Goal: Transaction & Acquisition: Purchase product/service

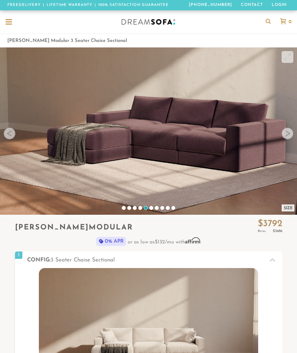
click at [292, 129] on div at bounding box center [288, 133] width 12 height 12
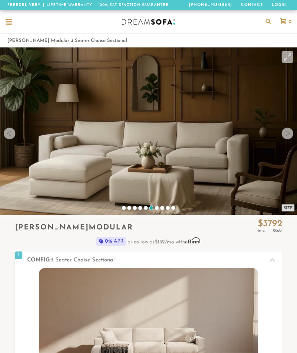
click at [294, 130] on video at bounding box center [148, 130] width 297 height 167
click at [287, 135] on div at bounding box center [288, 133] width 12 height 12
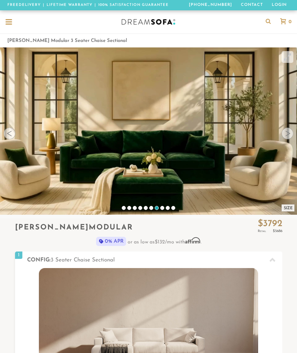
click at [292, 134] on div at bounding box center [288, 133] width 12 height 12
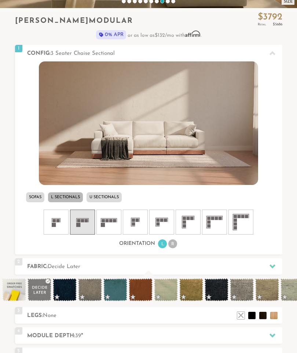
scroll to position [207, 0]
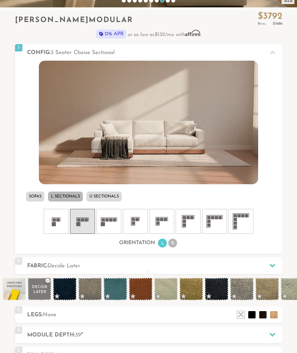
click at [115, 195] on li "U Sectionals" at bounding box center [104, 196] width 35 height 10
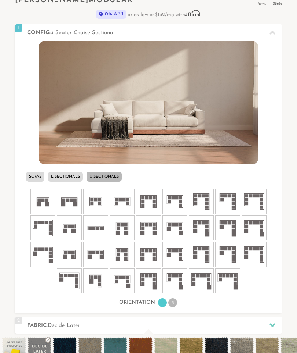
scroll to position [227, 0]
click at [68, 176] on li "L Sectionals" at bounding box center [65, 177] width 35 height 10
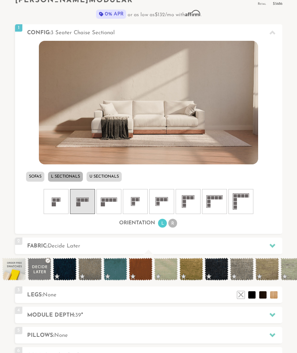
click at [218, 198] on rect at bounding box center [216, 197] width 3 height 3
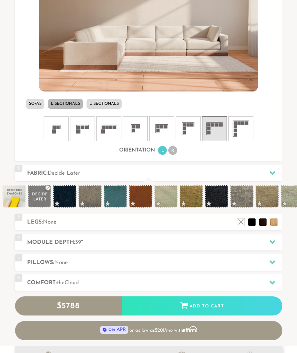
scroll to position [300, 0]
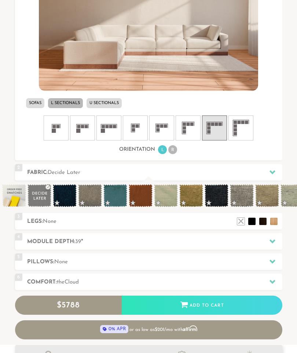
click at [68, 221] on h2 "Legs: None" at bounding box center [155, 221] width 256 height 8
click at [274, 238] on icon at bounding box center [273, 241] width 6 height 6
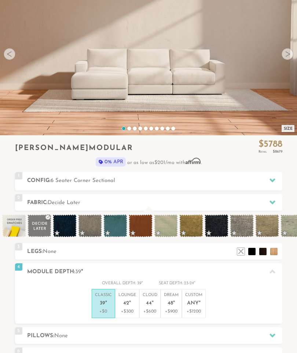
scroll to position [80, 0]
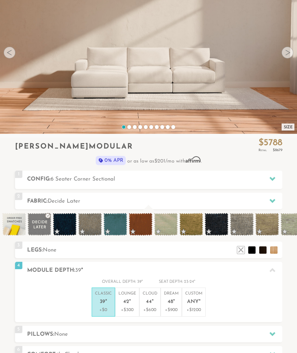
click at [274, 198] on icon at bounding box center [273, 201] width 6 height 6
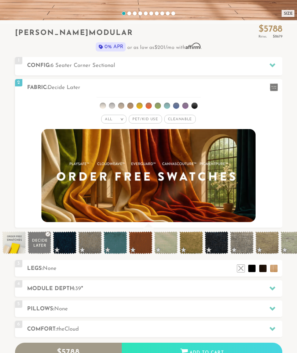
scroll to position [184, 0]
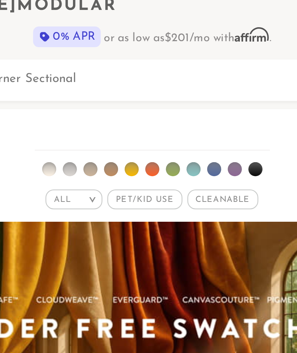
click at [129, 125] on span "Pet/Kid Use x" at bounding box center [145, 129] width 33 height 9
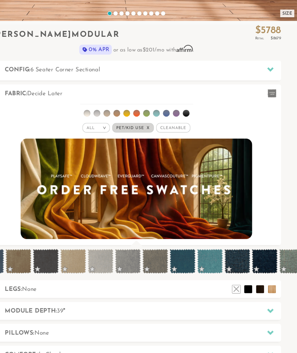
scroll to position [0, 865]
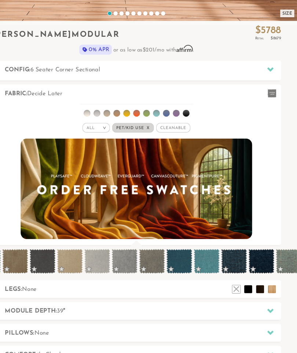
click at [101, 239] on span at bounding box center [113, 241] width 24 height 23
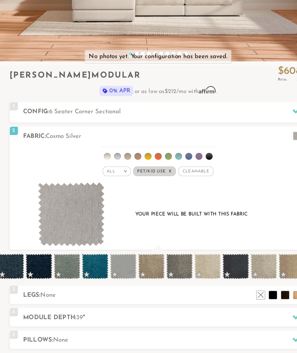
scroll to position [151, 0]
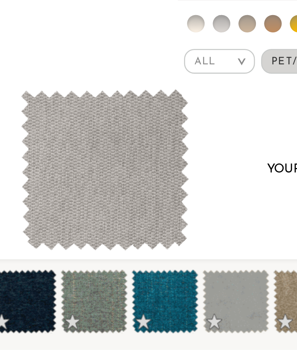
click at [105, 237] on span at bounding box center [117, 248] width 24 height 23
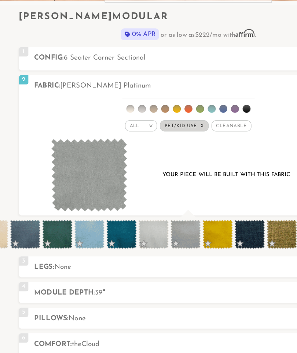
scroll to position [0, 1414]
click at [125, 237] on span at bounding box center [121, 248] width 24 height 23
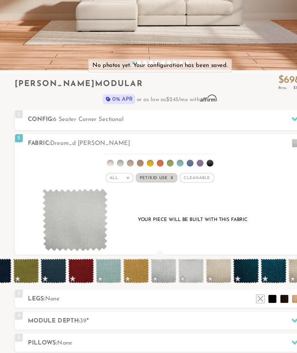
scroll to position [0, 2584]
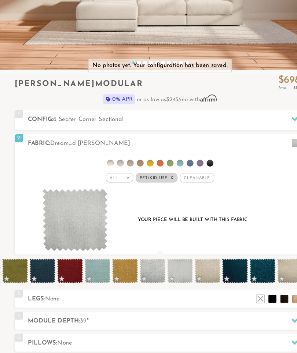
click at [146, 245] on span at bounding box center [142, 249] width 24 height 23
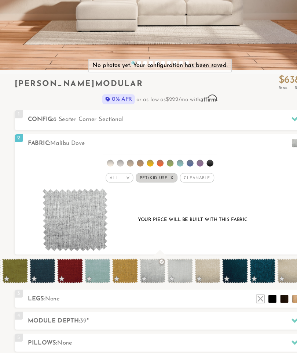
scroll to position [150, 0]
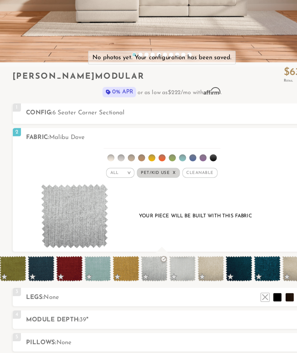
click at [188, 159] on span "Cleanable x" at bounding box center [183, 163] width 32 height 9
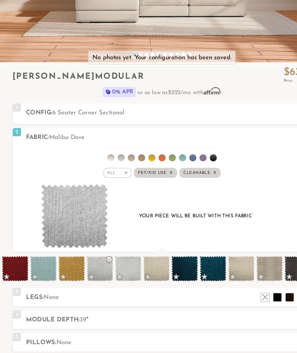
scroll to position [0, 2624]
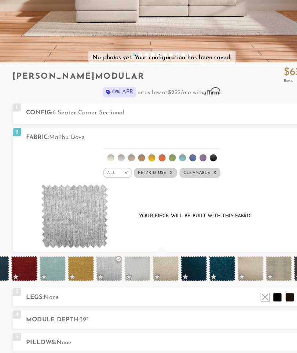
click at [131, 238] on span at bounding box center [127, 249] width 24 height 23
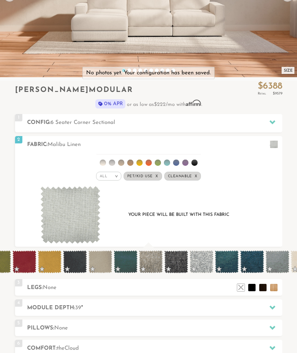
scroll to position [0, 3366]
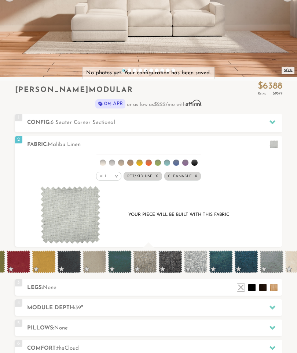
click at [203, 260] on span at bounding box center [196, 261] width 24 height 23
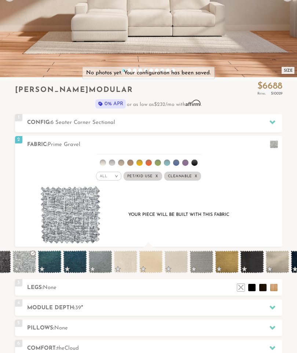
scroll to position [0, 3538]
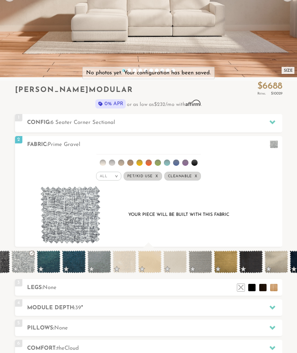
click at [101, 260] on span at bounding box center [99, 261] width 24 height 23
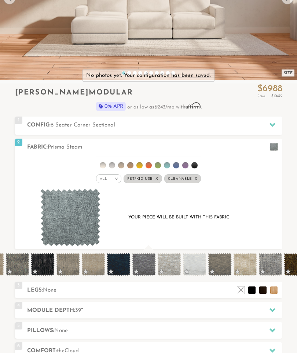
scroll to position [0, 4419]
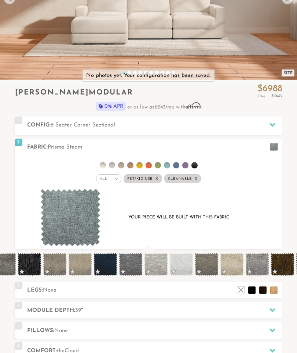
click at [160, 264] on span at bounding box center [156, 264] width 24 height 23
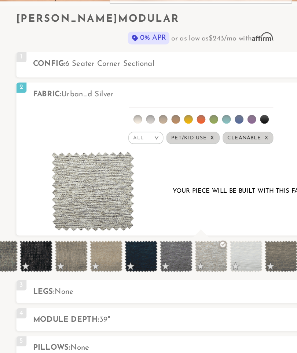
scroll to position [156, 0]
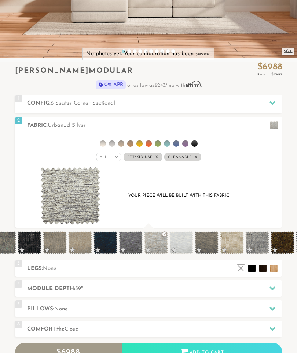
click at [187, 239] on span at bounding box center [182, 242] width 24 height 23
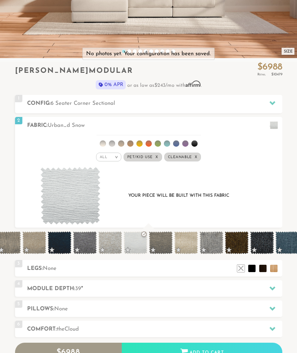
scroll to position [0, 4461]
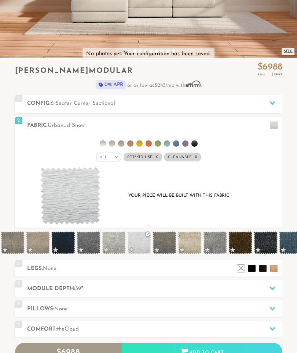
click at [143, 241] on span at bounding box center [139, 242] width 24 height 23
click at [119, 241] on span at bounding box center [114, 242] width 24 height 23
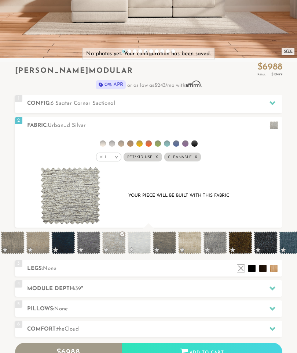
scroll to position [0, 4421]
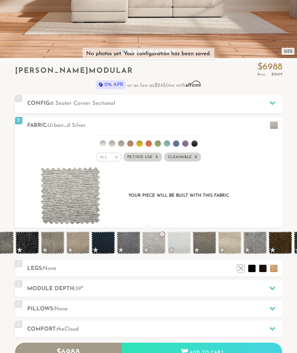
click at [155, 242] on span at bounding box center [154, 242] width 24 height 23
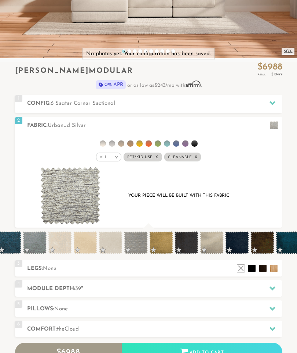
scroll to position [0, 3603]
click at [144, 246] on span at bounding box center [136, 242] width 24 height 23
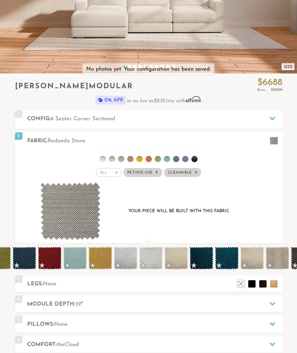
scroll to position [0, 2601]
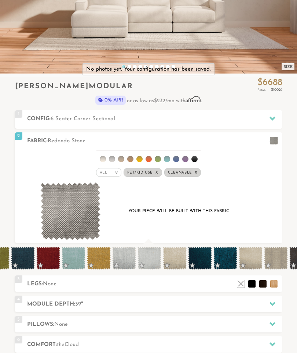
click at [157, 257] on span at bounding box center [150, 257] width 24 height 23
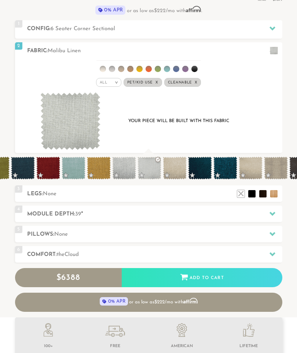
scroll to position [231, 0]
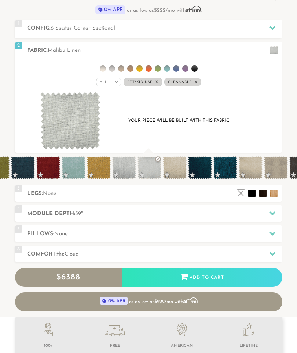
click at [274, 212] on icon at bounding box center [273, 213] width 6 height 4
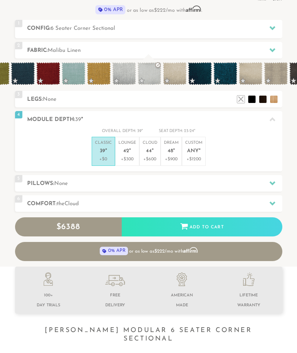
scroll to position [6846, 297]
click at [129, 149] on span "42" at bounding box center [126, 151] width 6 height 6
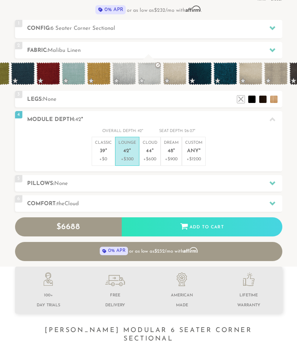
click at [274, 181] on icon at bounding box center [273, 183] width 6 height 4
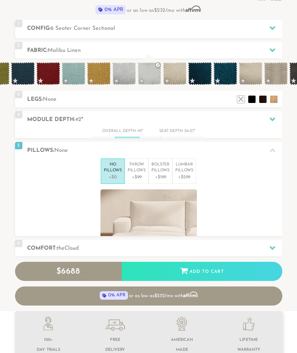
scroll to position [0, 0]
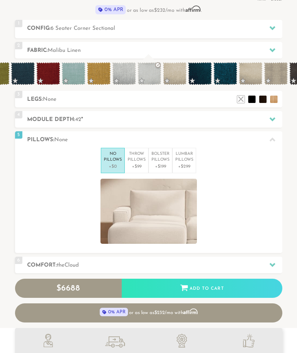
click at [286, 157] on div "Introducing [PERSON_NAME] Modular $ 6688 Retail $ 10029 $ 6688 Retail $ 10029 0…" at bounding box center [148, 154] width 297 height 335
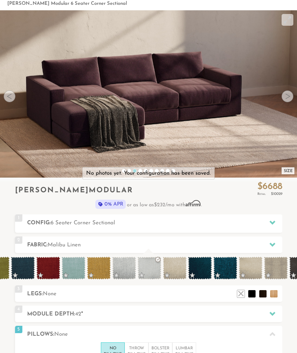
scroll to position [37, 0]
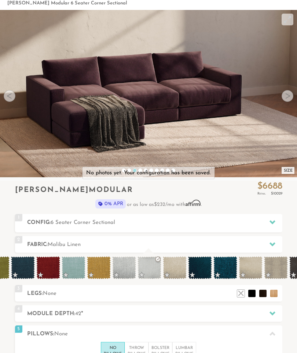
click at [274, 217] on div at bounding box center [272, 221] width 15 height 15
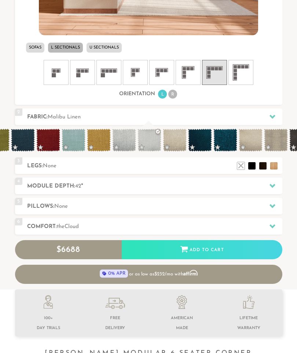
scroll to position [357, 0]
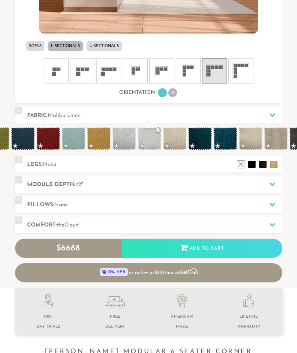
click at [275, 223] on icon at bounding box center [273, 225] width 6 height 4
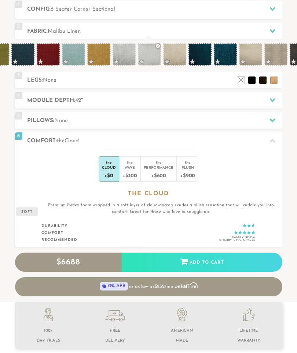
scroll to position [269, 0]
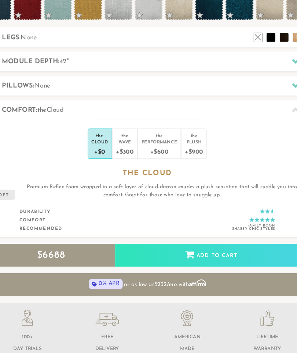
click at [123, 146] on div "Wave" at bounding box center [130, 148] width 15 height 5
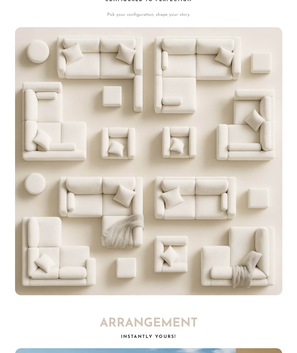
scroll to position [0, 0]
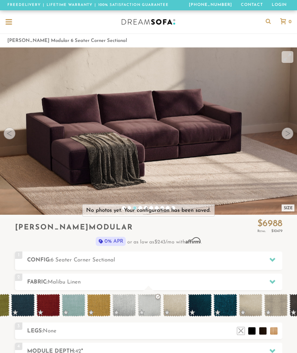
click at [270, 24] on icon at bounding box center [268, 21] width 13 height 6
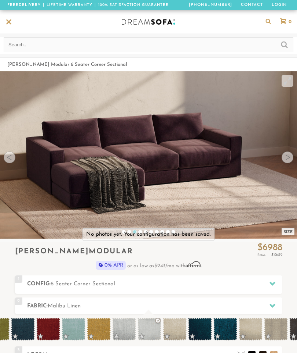
scroll to position [6967, 297]
click at [97, 46] on input "text" at bounding box center [149, 44] width 290 height 15
type input "Ottoman"
click at [285, 45] on input "submit" at bounding box center [284, 44] width 7 height 9
